Goal: Task Accomplishment & Management: Use online tool/utility

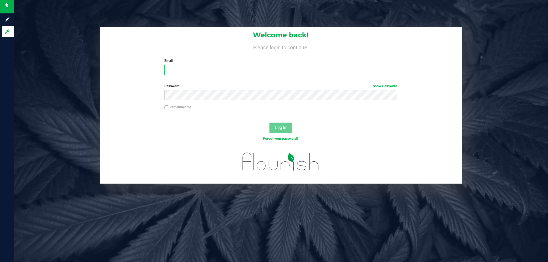
click at [203, 71] on input "Email" at bounding box center [280, 70] width 232 height 10
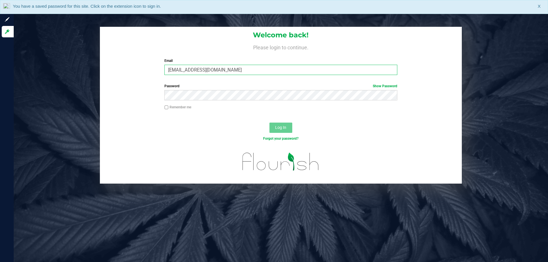
type input "[EMAIL_ADDRESS][DOMAIN_NAME]"
click at [269, 123] on button "Log In" at bounding box center [280, 128] width 23 height 10
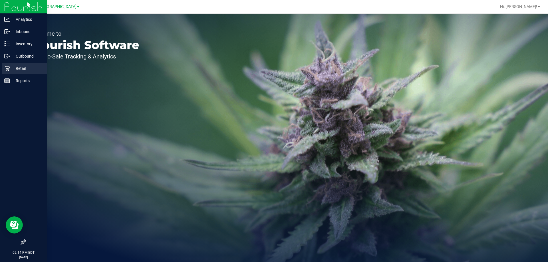
click at [11, 67] on p "Retail" at bounding box center [27, 68] width 34 height 7
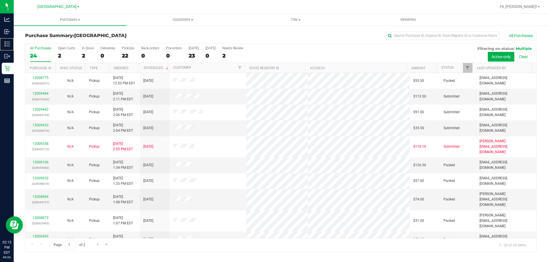
drag, startPoint x: 23, startPoint y: 48, endPoint x: 156, endPoint y: 36, distance: 133.8
click at [14, 48] on div "Inventory" at bounding box center [8, 43] width 12 height 11
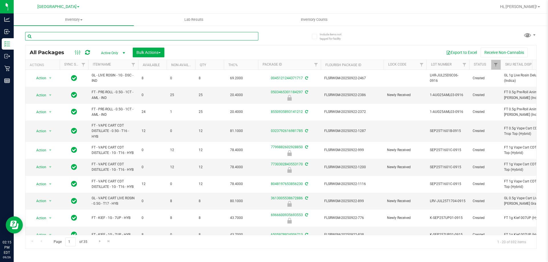
click at [132, 38] on input "text" at bounding box center [141, 36] width 233 height 9
type input "R"
type input "arz"
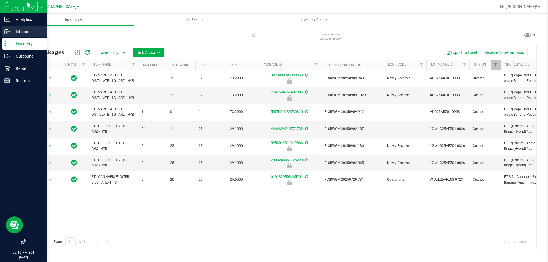
drag, startPoint x: 46, startPoint y: 36, endPoint x: 3, endPoint y: 34, distance: 42.8
click at [3, 34] on div "Analytics Inbound Inventory Outbound Retail Reports 02:16 PM EDT [DATE] 09/26 […" at bounding box center [274, 131] width 548 height 262
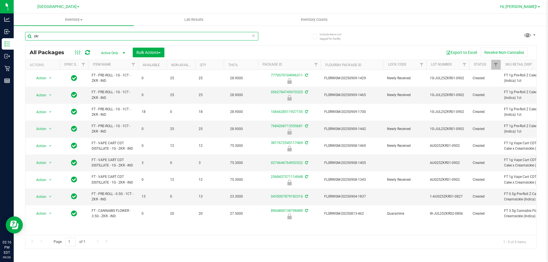
type input "zkr"
click at [528, 7] on span "Hi, [PERSON_NAME]!" at bounding box center [518, 6] width 37 height 5
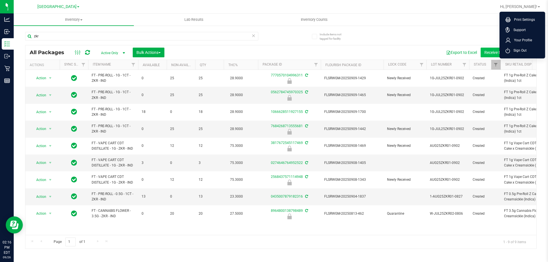
click at [514, 50] on span "Sign Out" at bounding box center [518, 51] width 17 height 6
